Goal: Find specific page/section: Find specific page/section

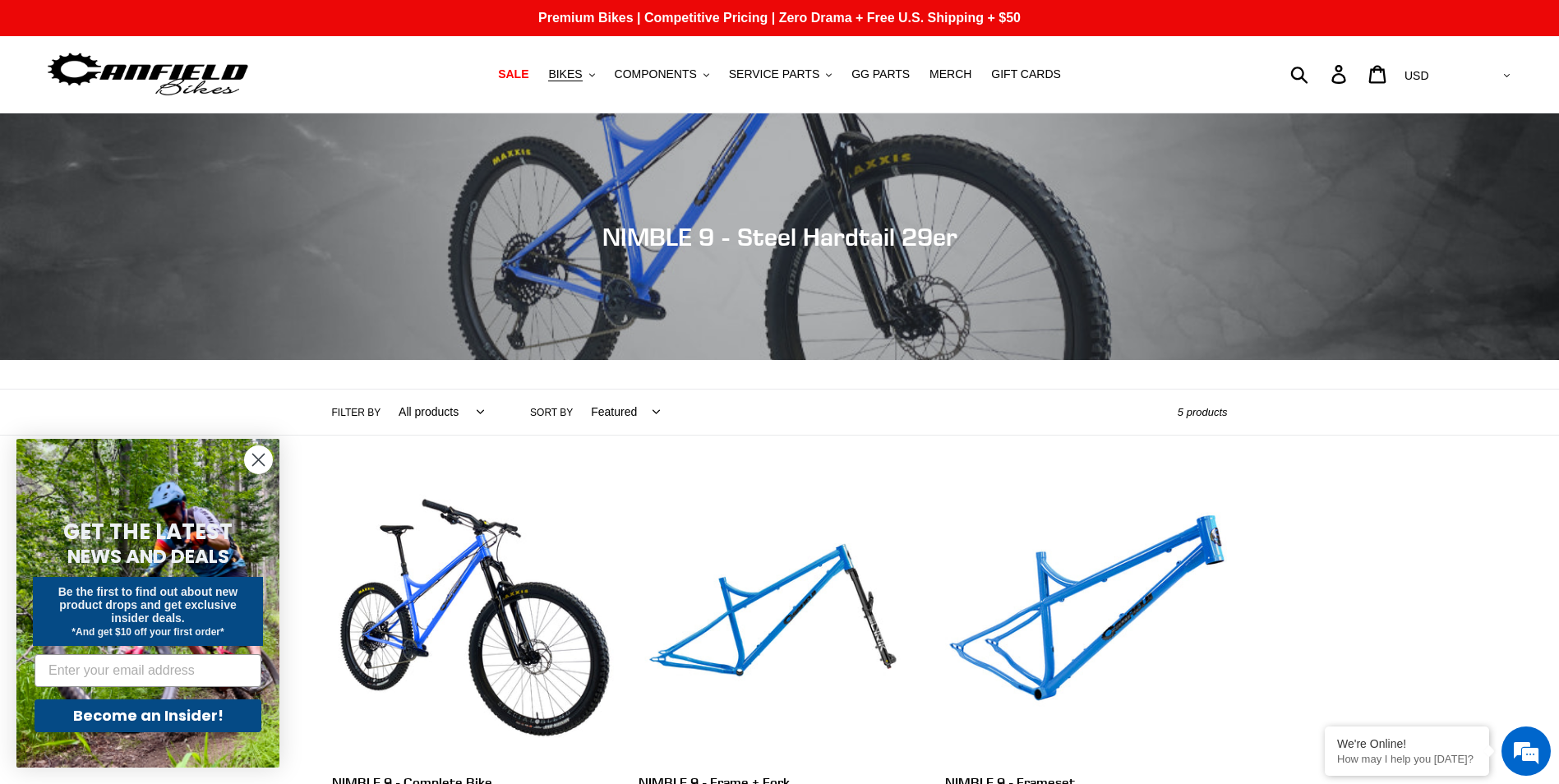
click at [256, 458] on circle "Close dialog" at bounding box center [258, 460] width 27 height 27
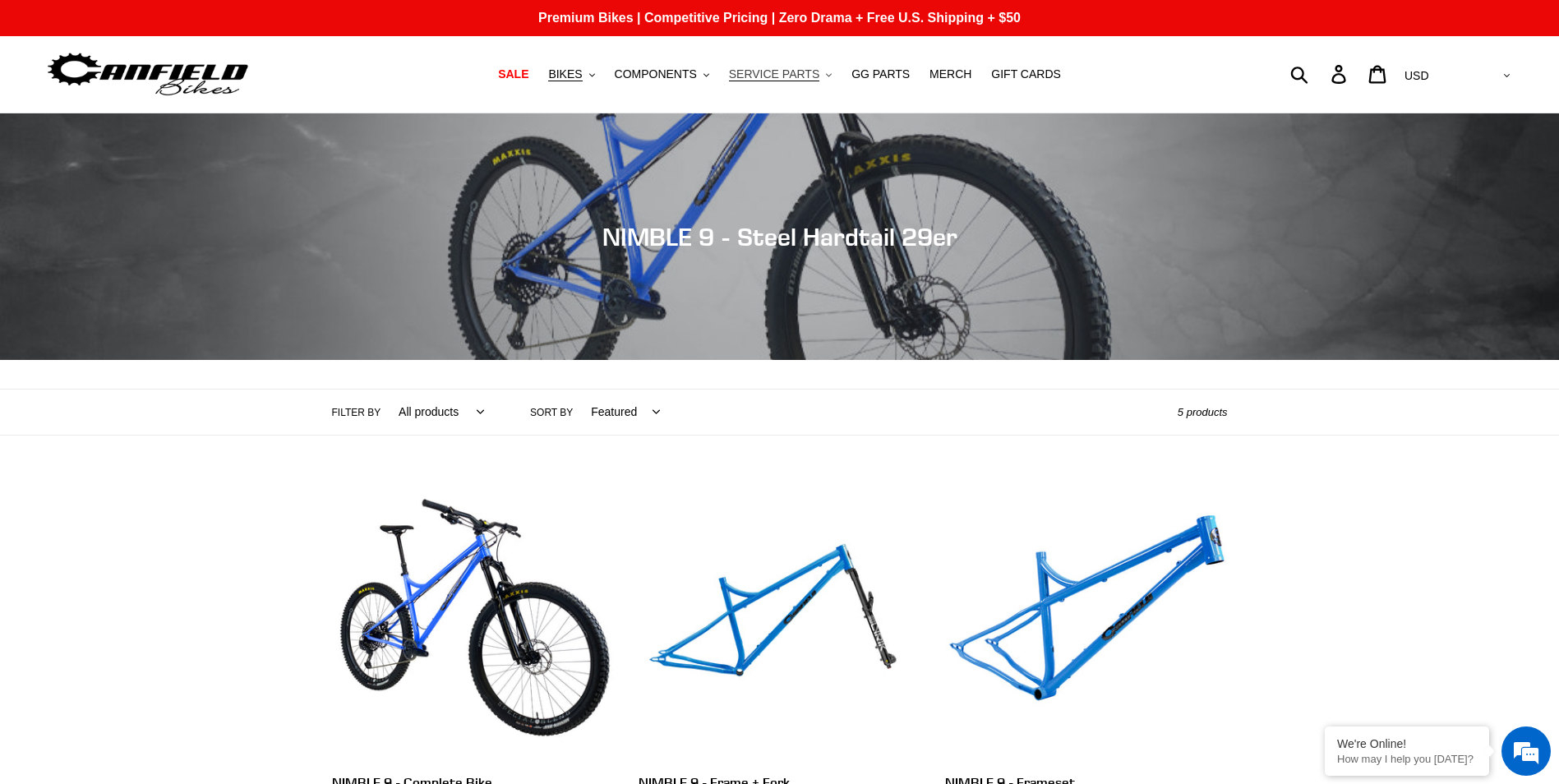
click at [791, 77] on span "SERVICE PARTS" at bounding box center [774, 74] width 91 height 14
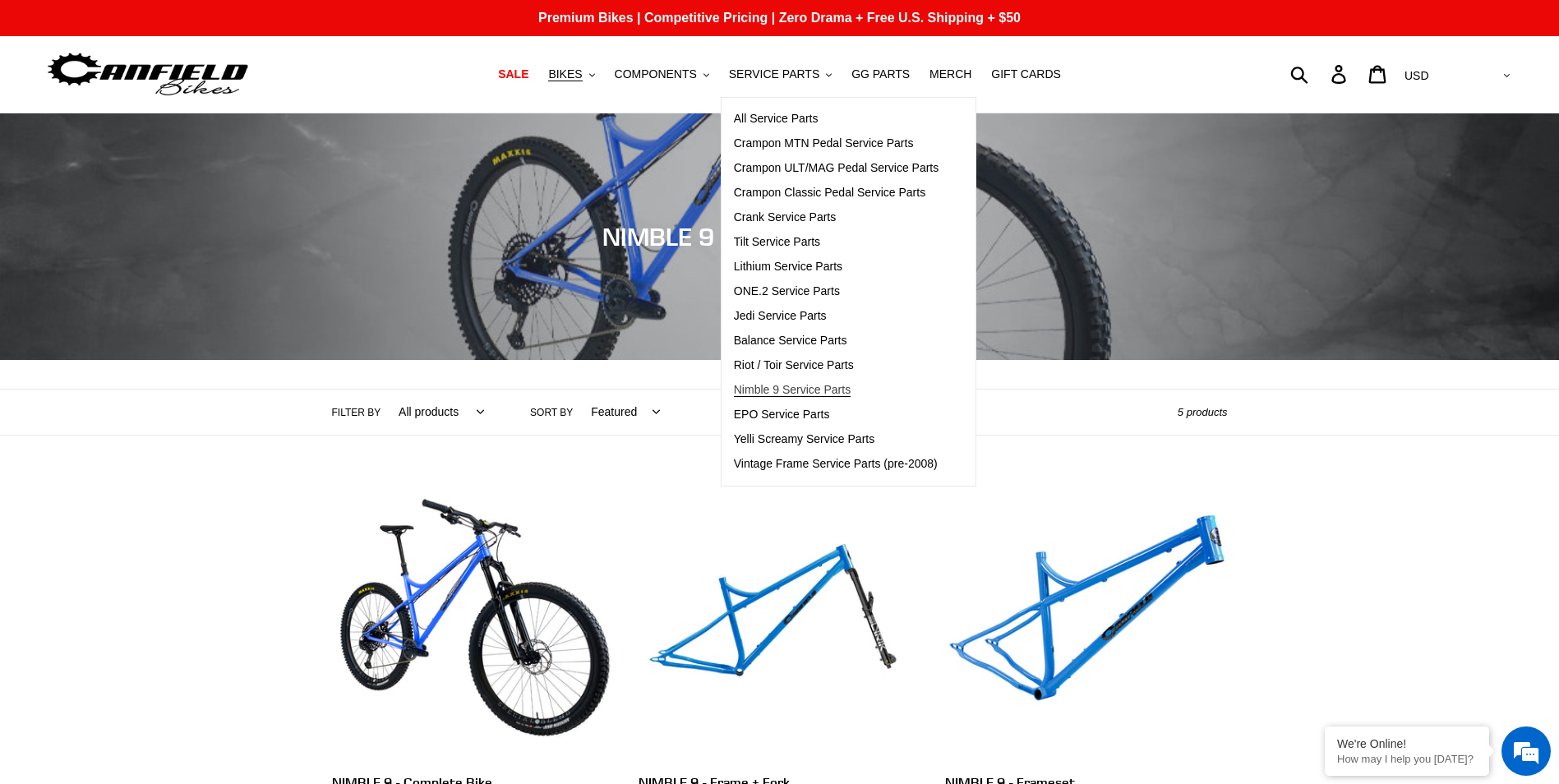
click at [793, 394] on span "Nimble 9 Service Parts" at bounding box center [792, 390] width 116 height 14
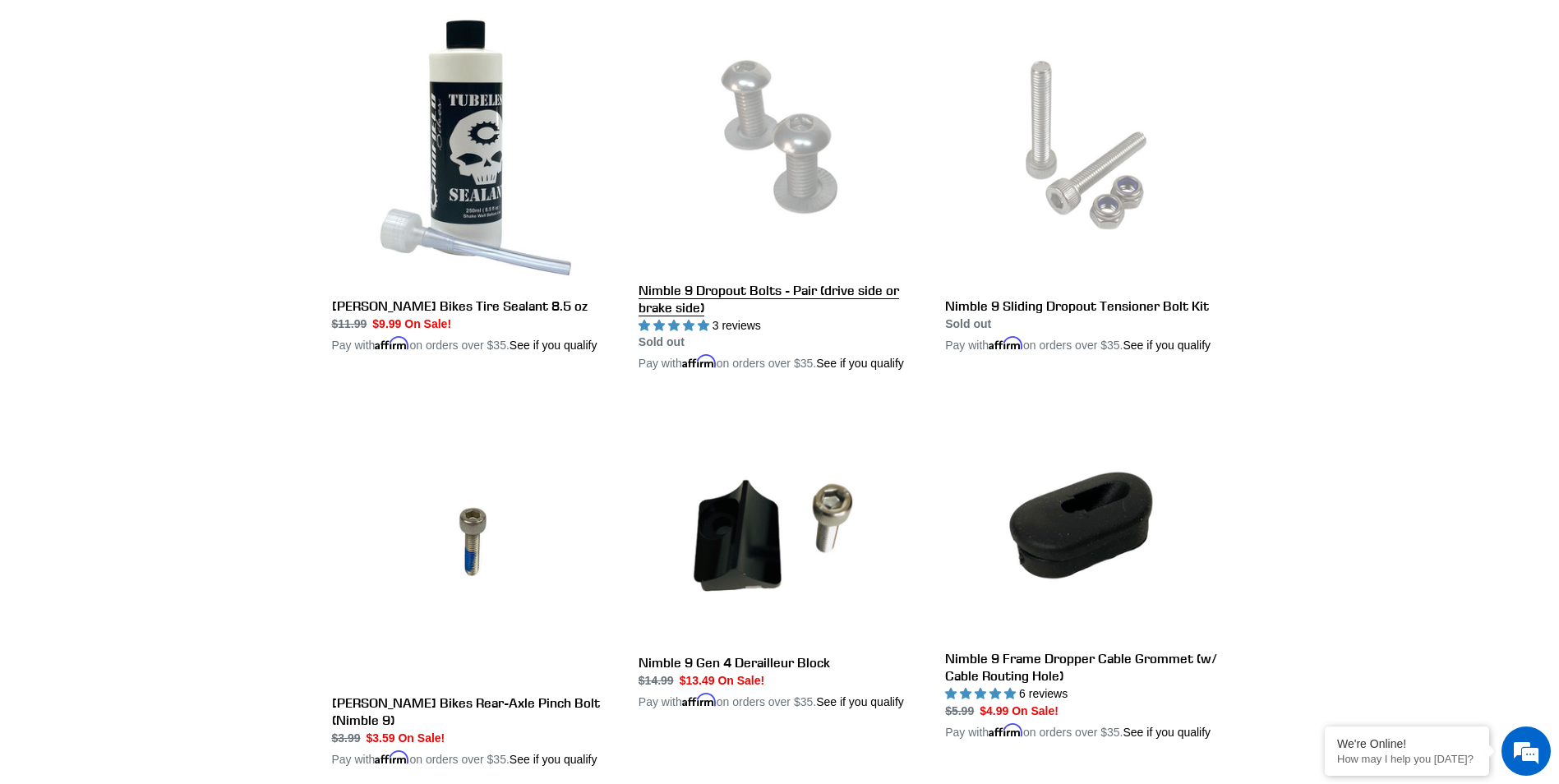
scroll to position [2137, 0]
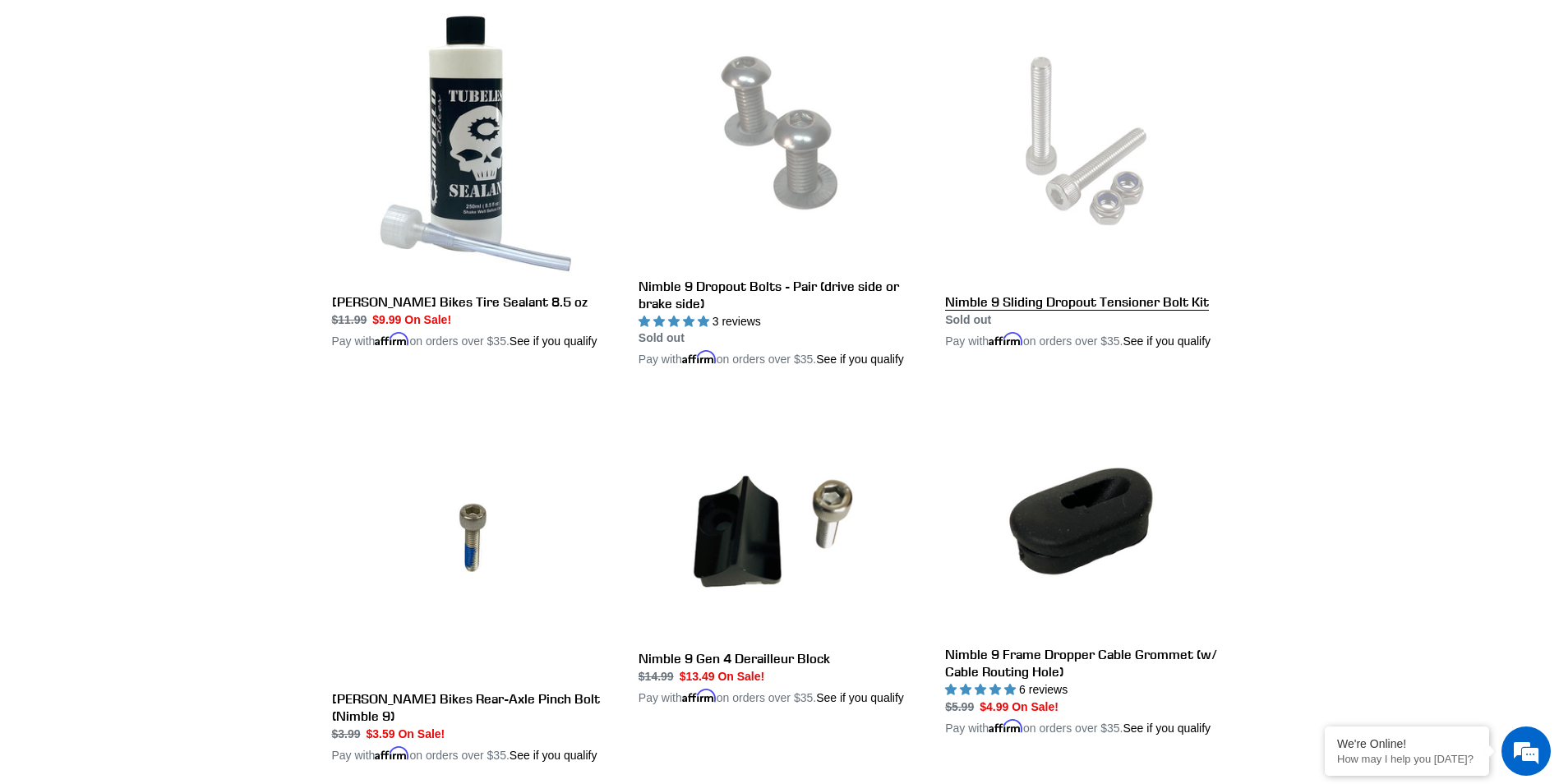
click at [1091, 350] on link "Nimble 9 Sliding Dropout Tensioner Bolt Kit" at bounding box center [1086, 174] width 282 height 350
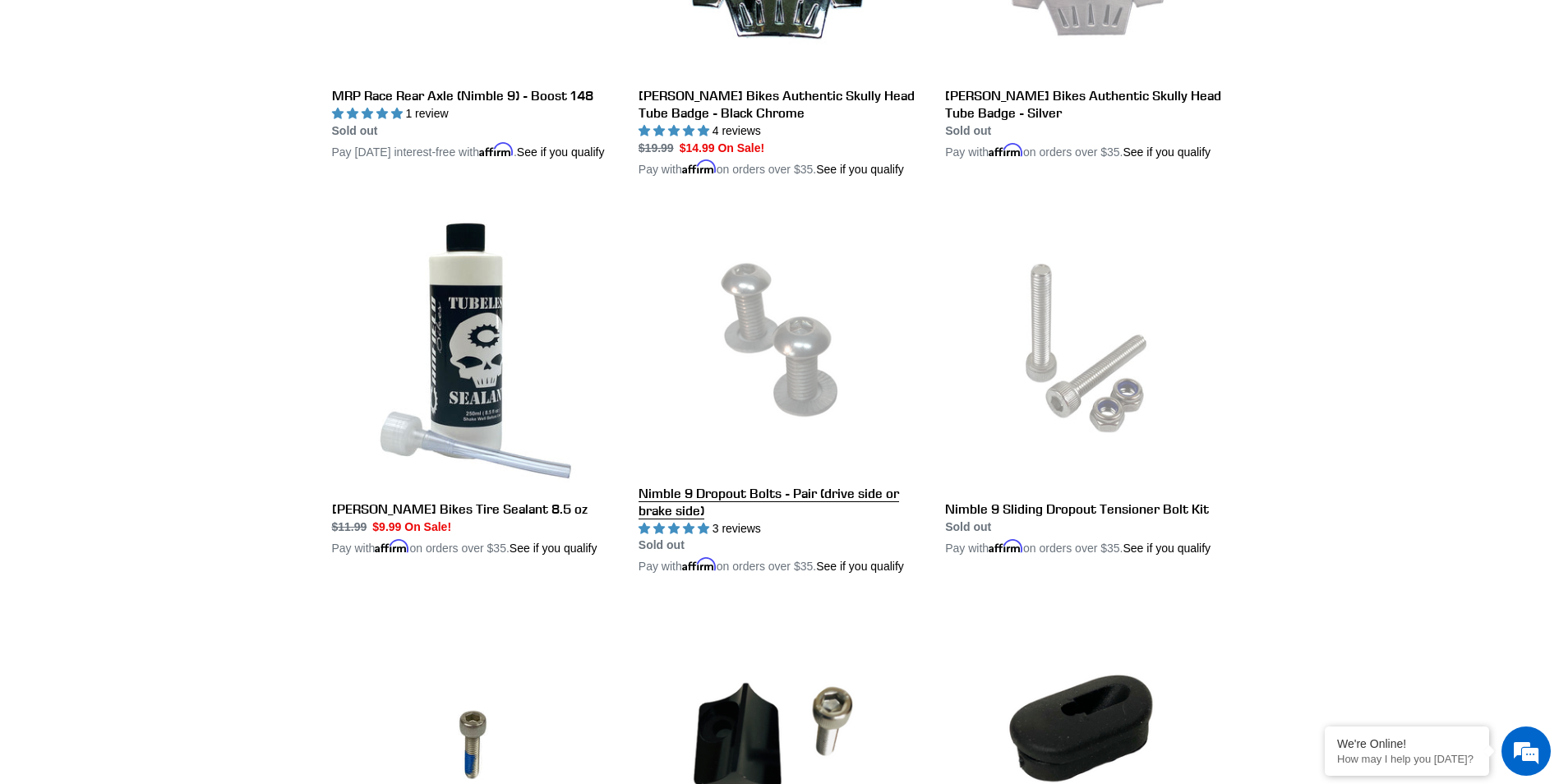
scroll to position [1942, 0]
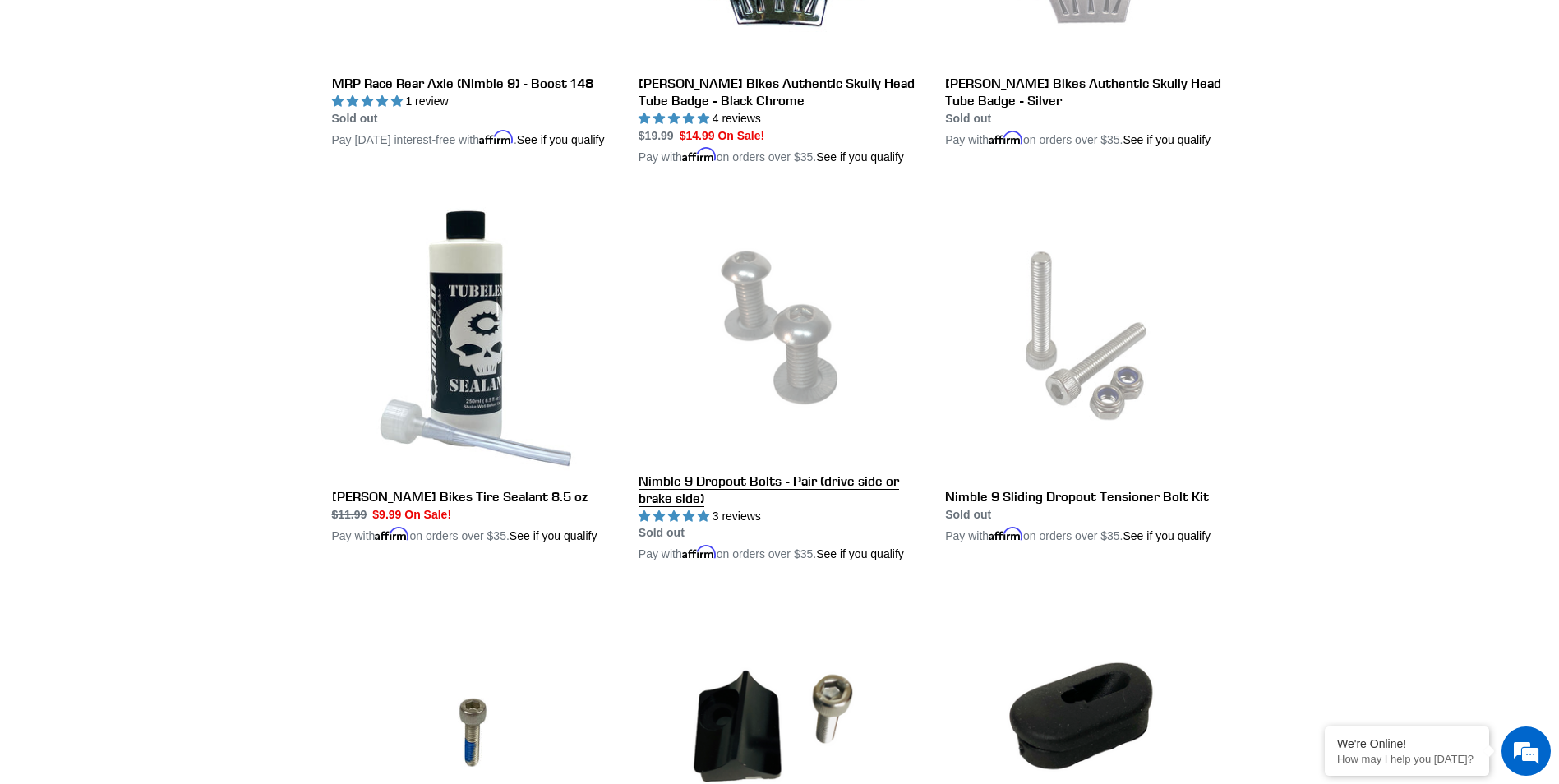
click at [801, 422] on link "Nimble 9 Dropout Bolts - Pair (drive side or brake side)" at bounding box center [780, 380] width 282 height 369
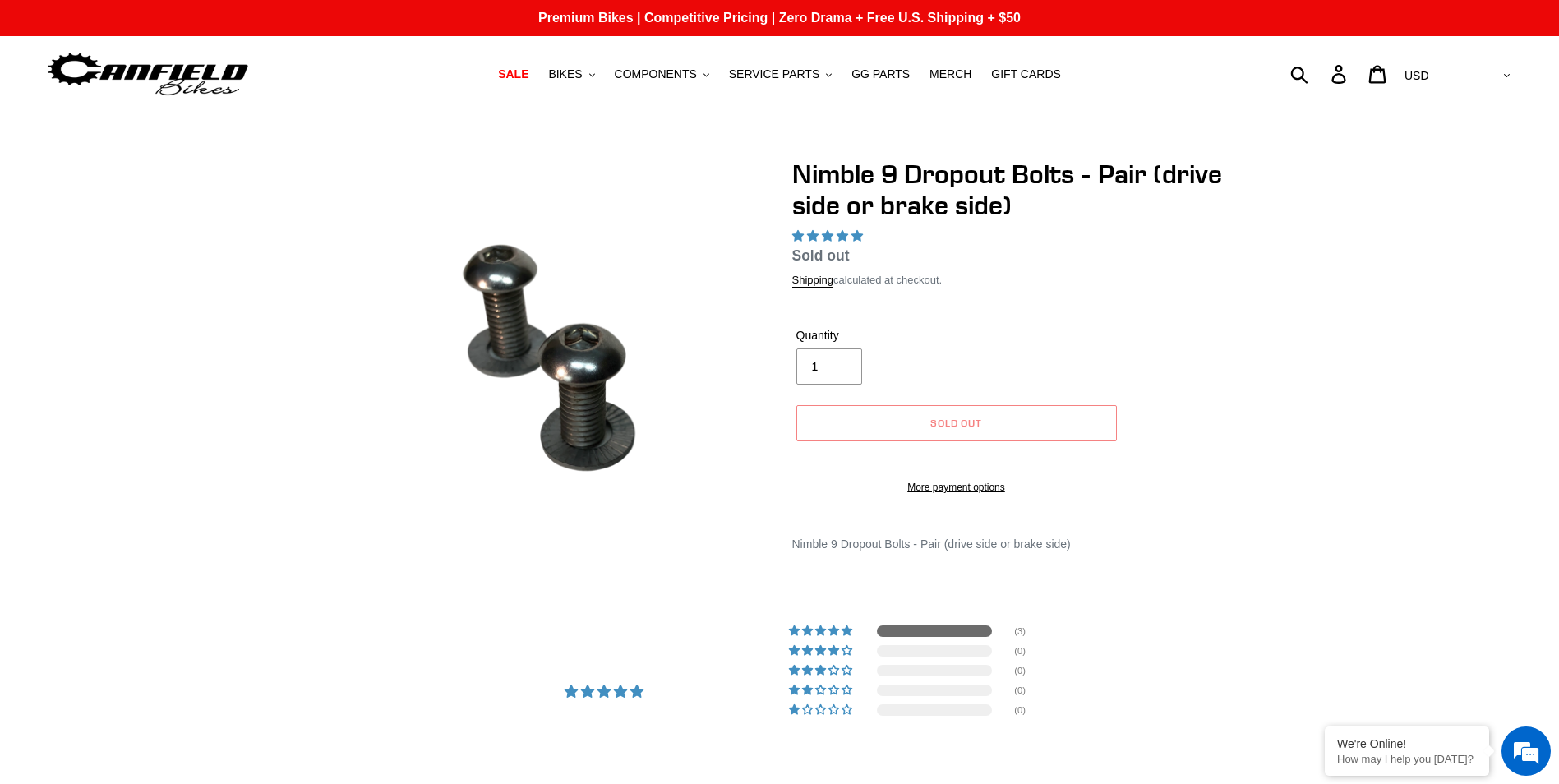
select select "highest-rating"
